Goal: Information Seeking & Learning: Learn about a topic

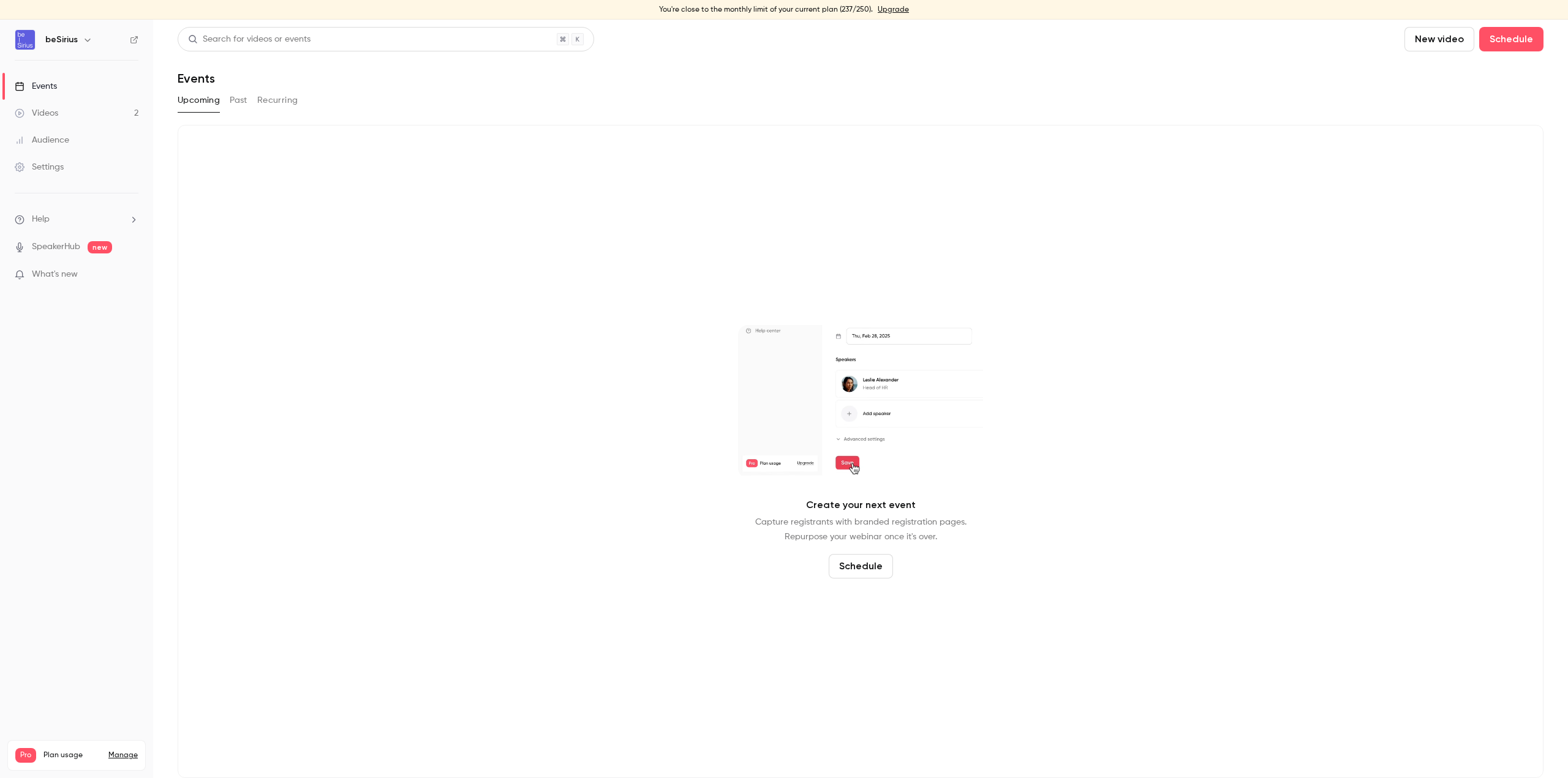
click at [76, 108] on link "Videos 2" at bounding box center [76, 113] width 153 height 27
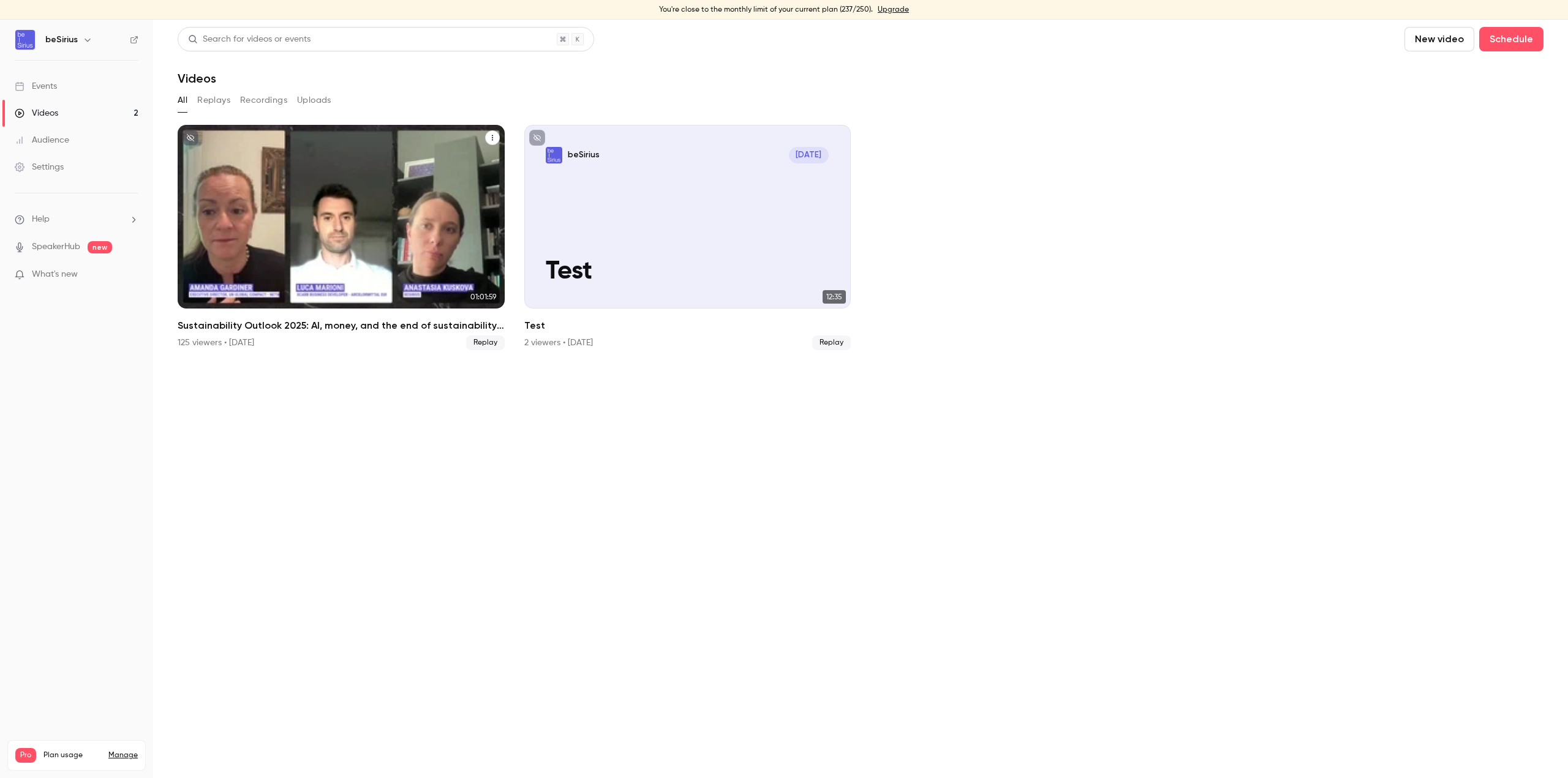
click at [395, 173] on div "Sustainability Outlook 2025: AI, money, and the end of sustainability as we kne…" at bounding box center [341, 217] width 327 height 184
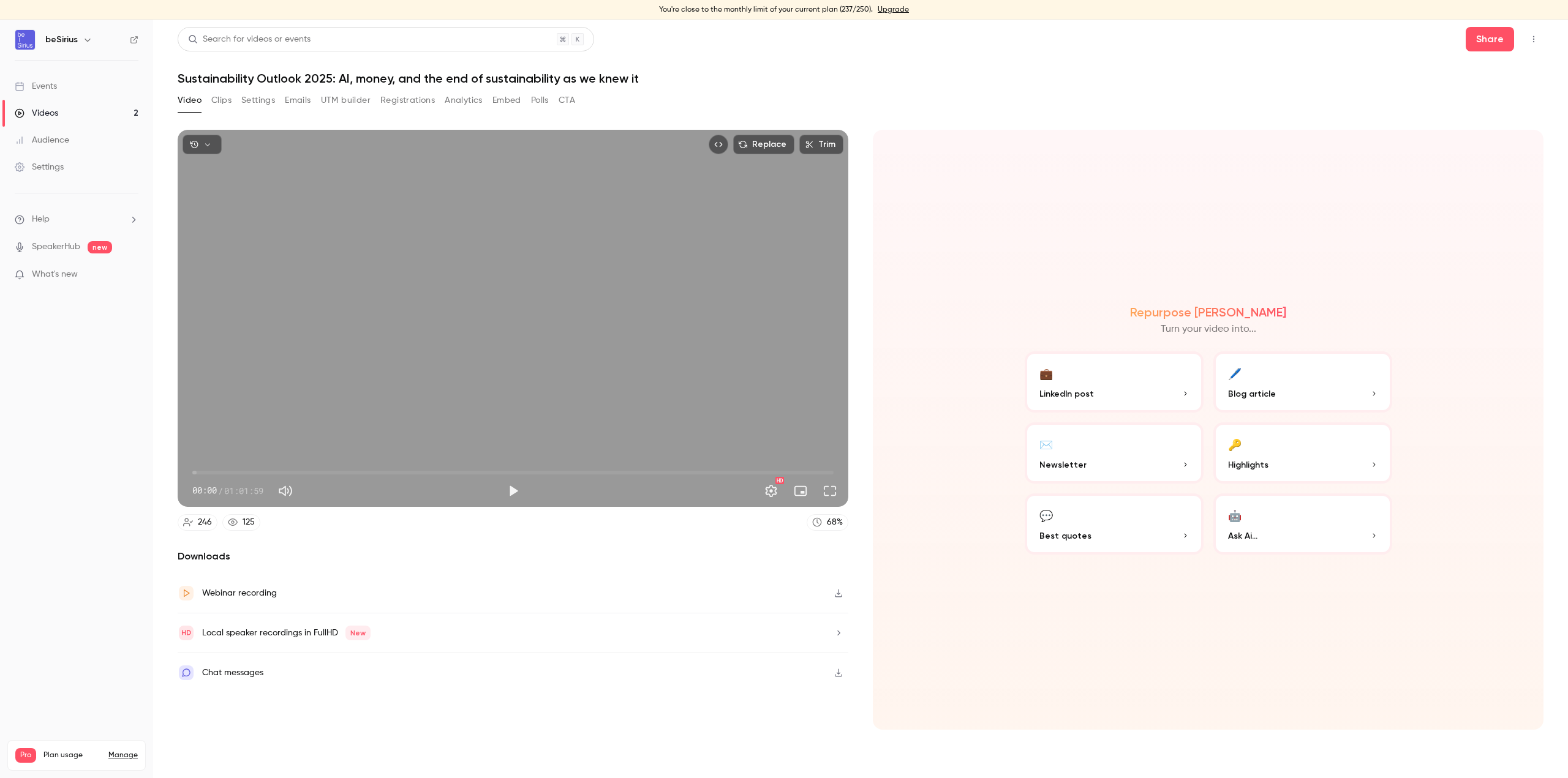
click at [471, 99] on button "Analytics" at bounding box center [463, 100] width 38 height 19
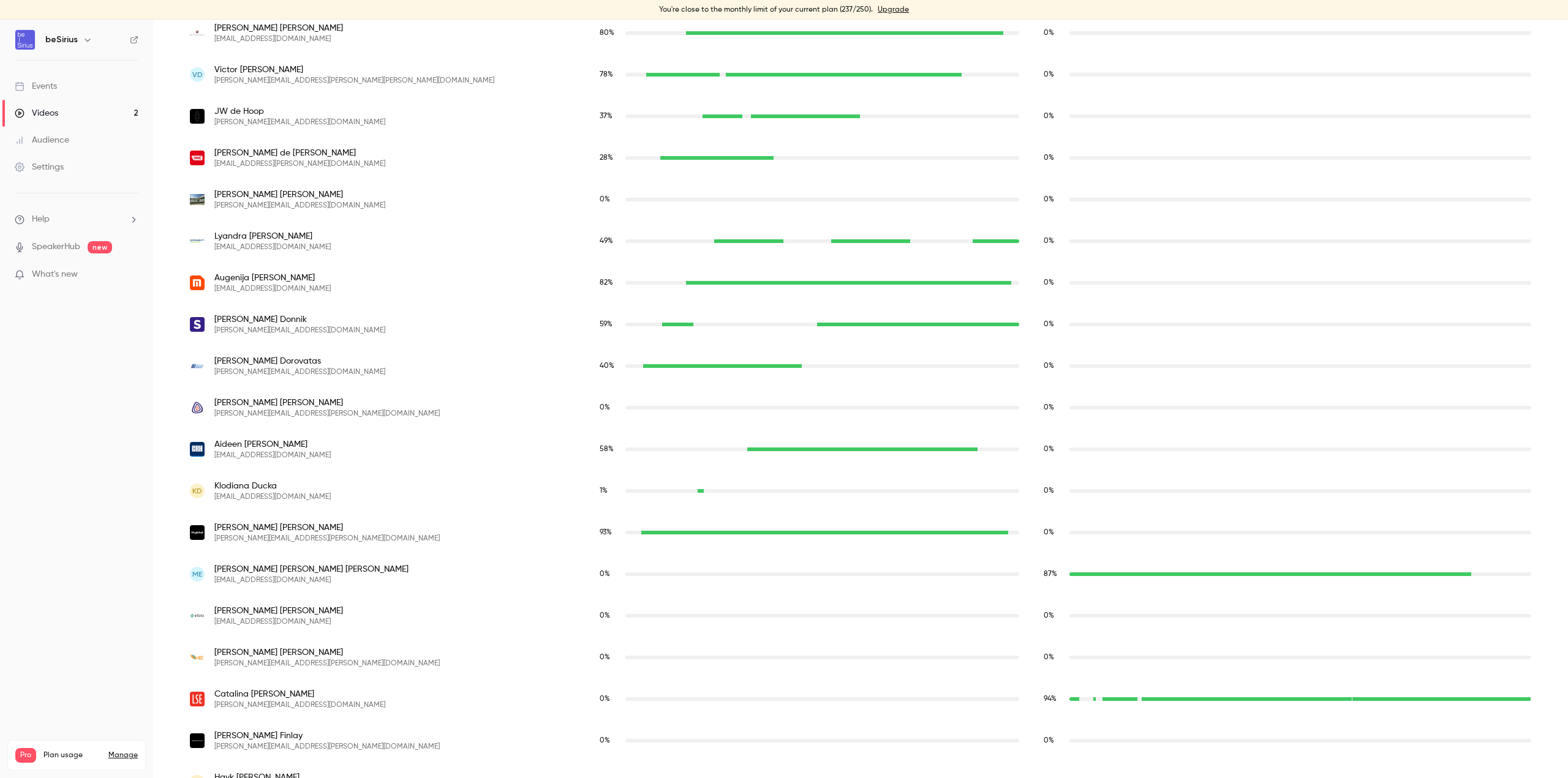
scroll to position [2100, 0]
